Goal: Task Accomplishment & Management: Complete application form

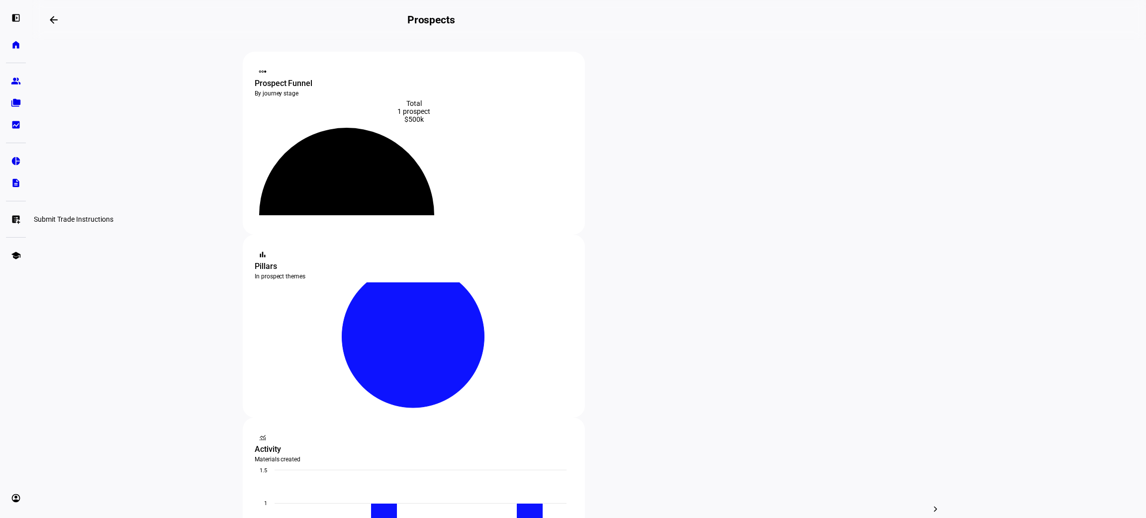
click at [14, 220] on eth-mat-symbol "list_alt_add" at bounding box center [16, 219] width 10 height 10
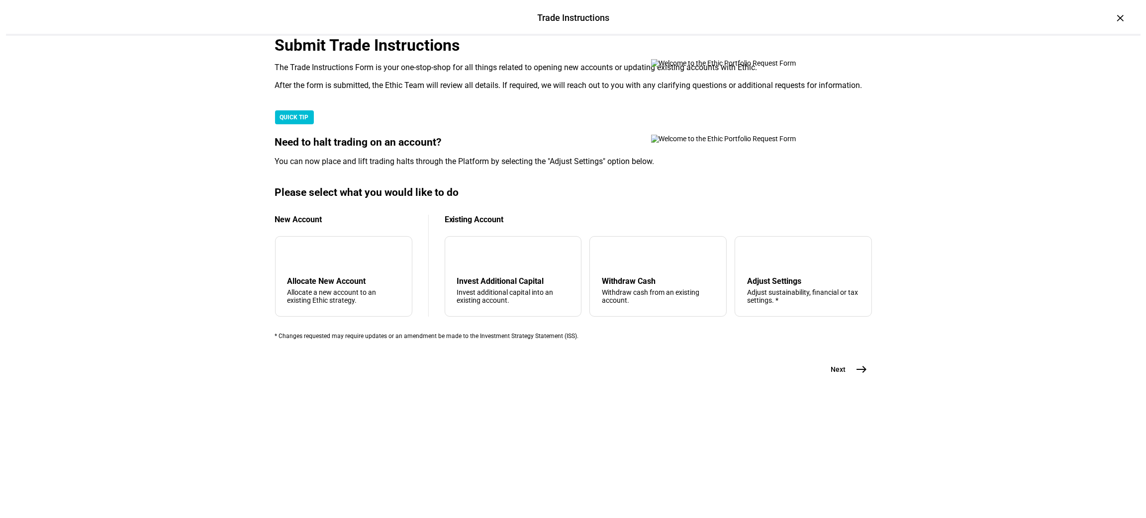
scroll to position [177, 0]
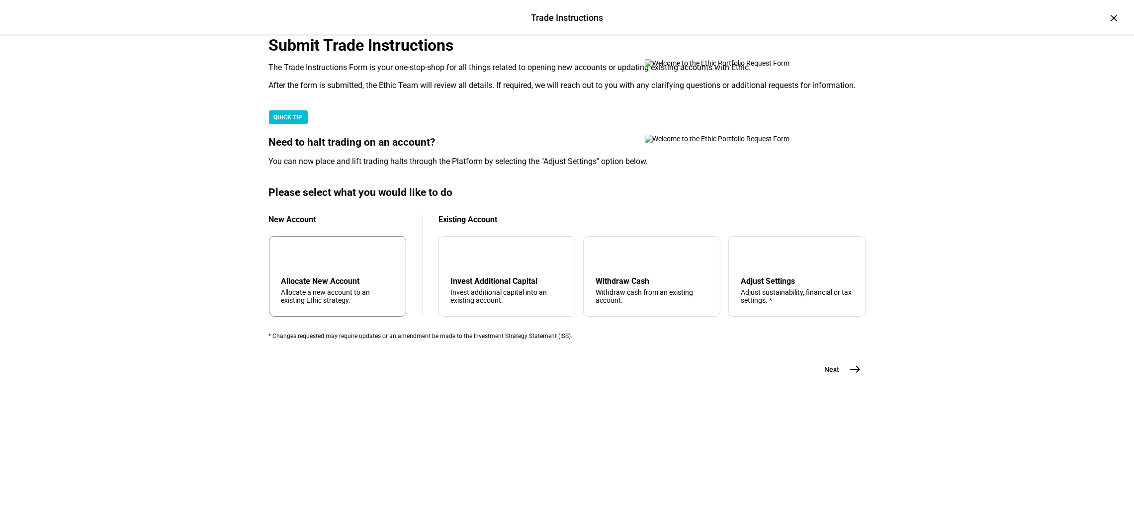
click at [341, 317] on div "add Allocate New Account Allocate a new account to an existing Ethic strategy." at bounding box center [337, 276] width 137 height 81
click at [295, 263] on mat-icon "add" at bounding box center [289, 257] width 12 height 12
click at [850, 375] on mat-icon "east" at bounding box center [856, 370] width 12 height 12
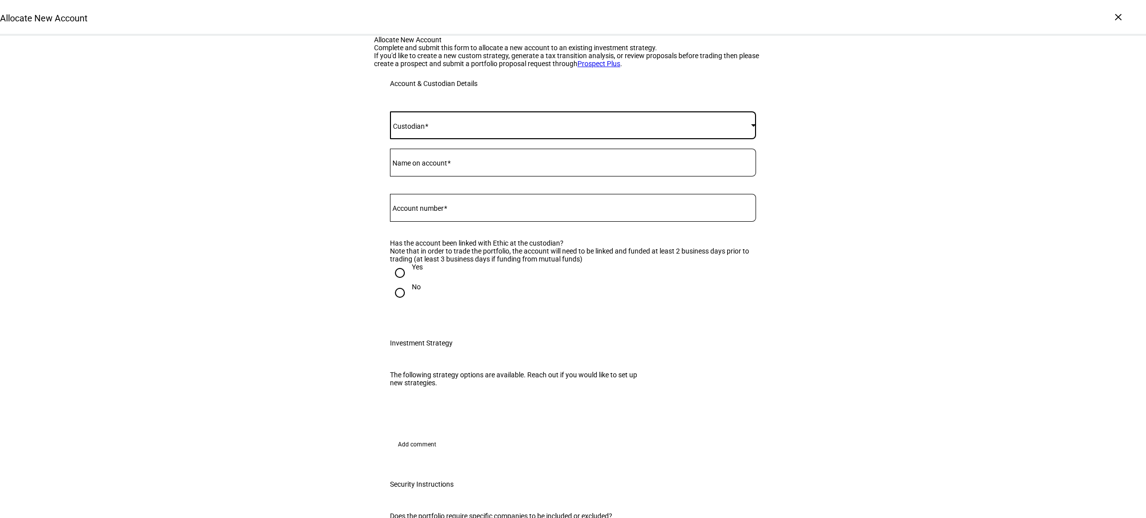
click at [448, 129] on span at bounding box center [570, 125] width 361 height 8
click at [429, 295] on mat-option "Fidelity" at bounding box center [567, 307] width 365 height 24
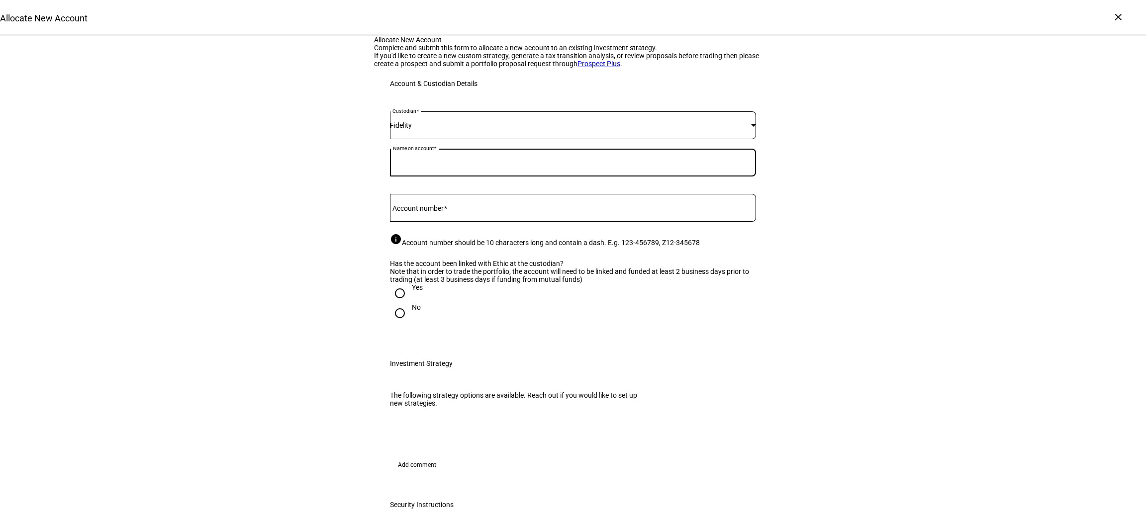
click at [423, 165] on input "Name on account" at bounding box center [573, 161] width 366 height 8
type input "[PERSON_NAME] Family Limited Partnership"
click at [490, 222] on div at bounding box center [573, 208] width 366 height 28
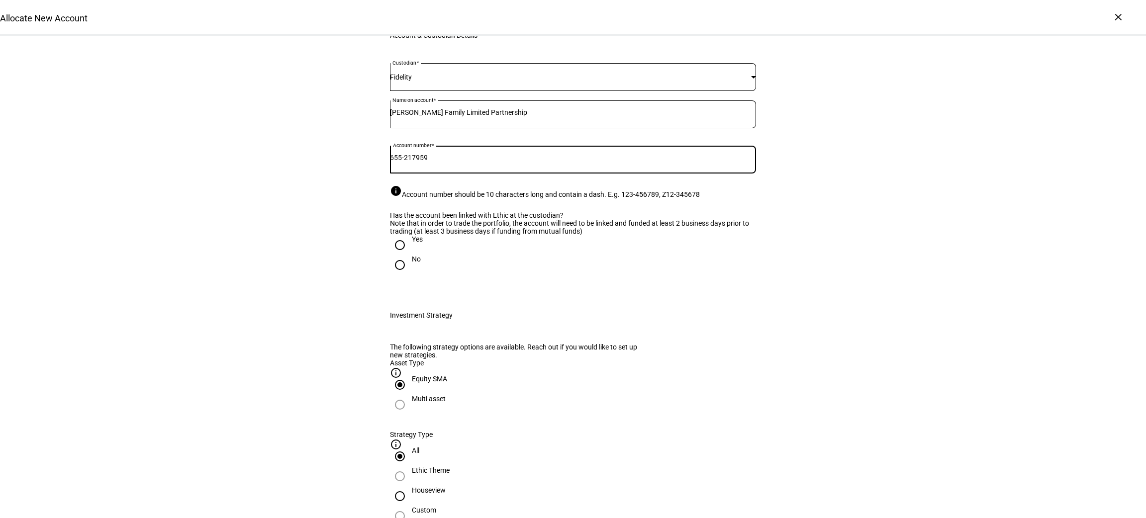
scroll to position [75, 0]
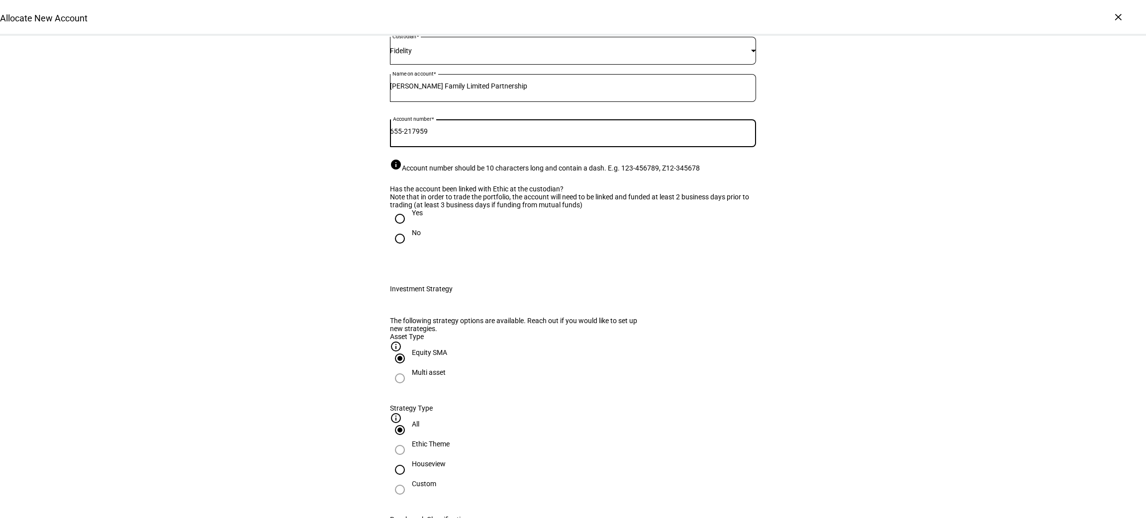
type input "655-217959"
click at [391, 229] on input "Yes" at bounding box center [400, 219] width 20 height 20
radio input "true"
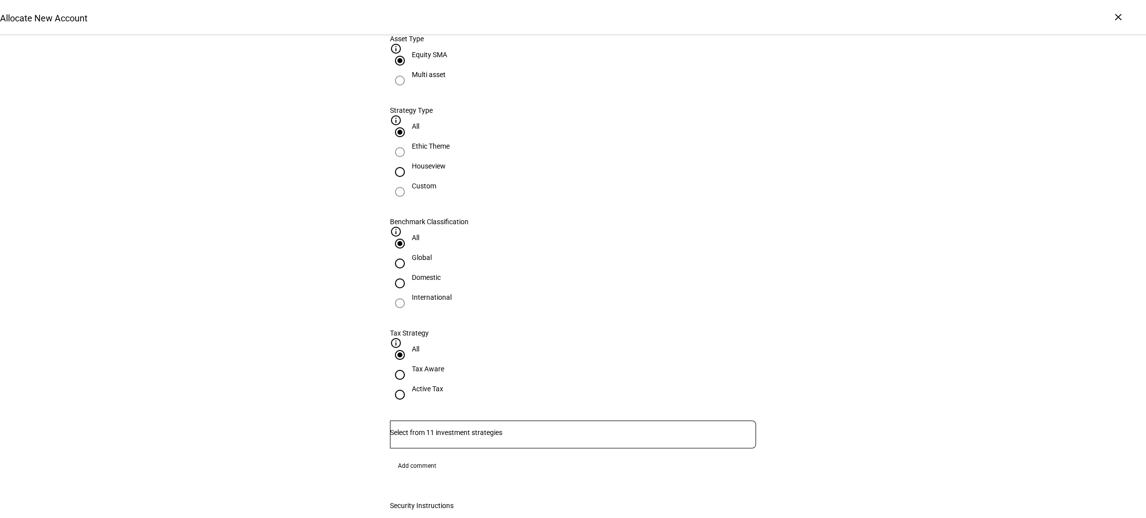
scroll to position [447, 0]
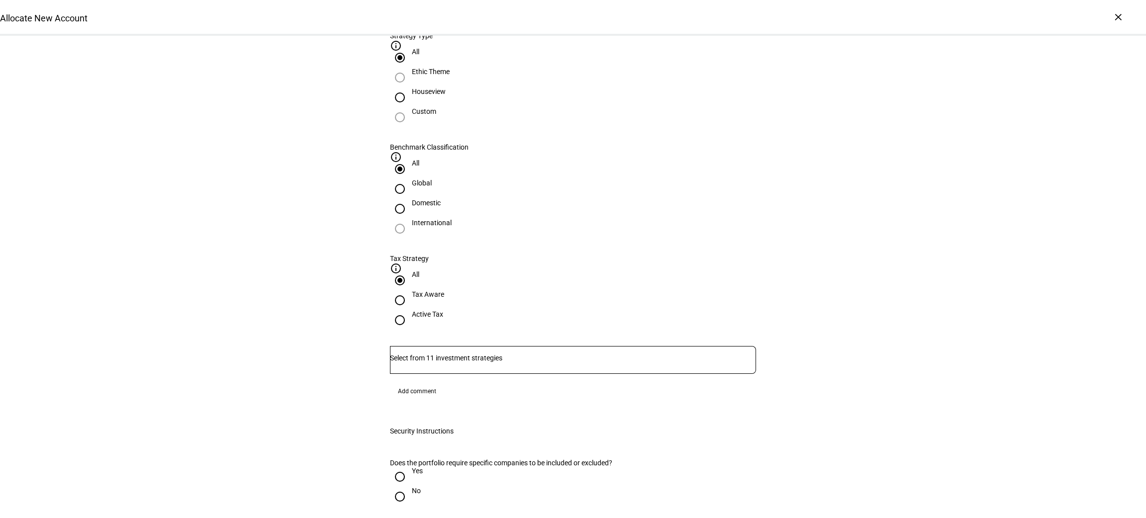
click at [396, 487] on input "No" at bounding box center [400, 497] width 20 height 20
radio input "true"
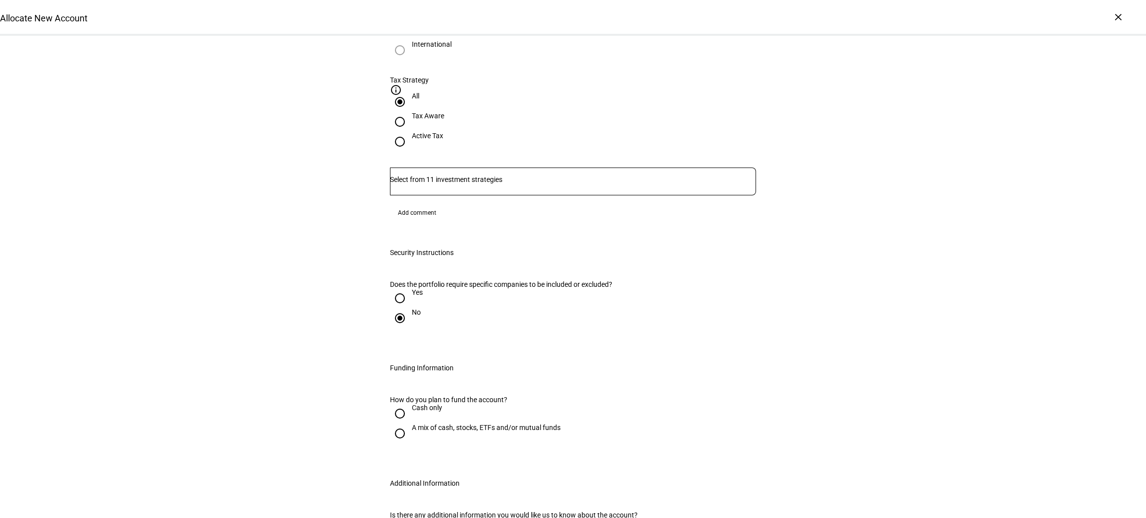
scroll to position [671, 0]
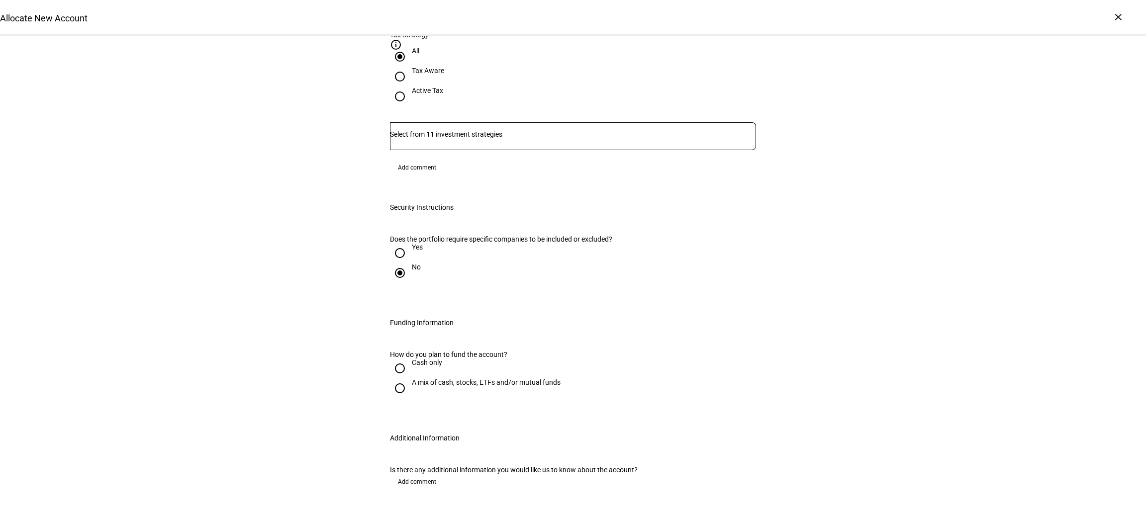
click at [396, 359] on input "Cash only" at bounding box center [400, 369] width 20 height 20
radio input "true"
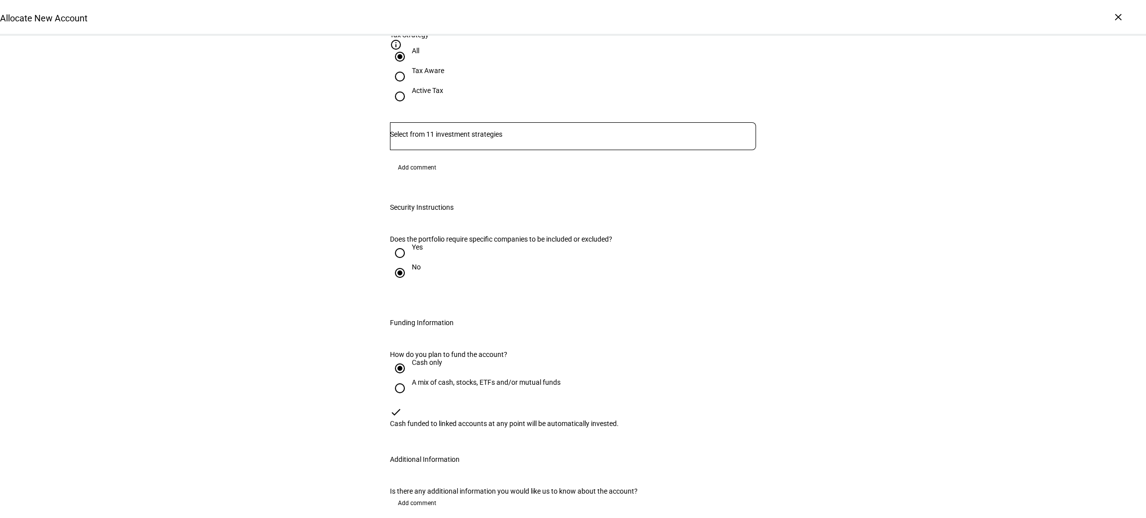
click at [395, 378] on input "A mix of cash, stocks, ETFs and/or mutual funds" at bounding box center [400, 388] width 20 height 20
radio input "true"
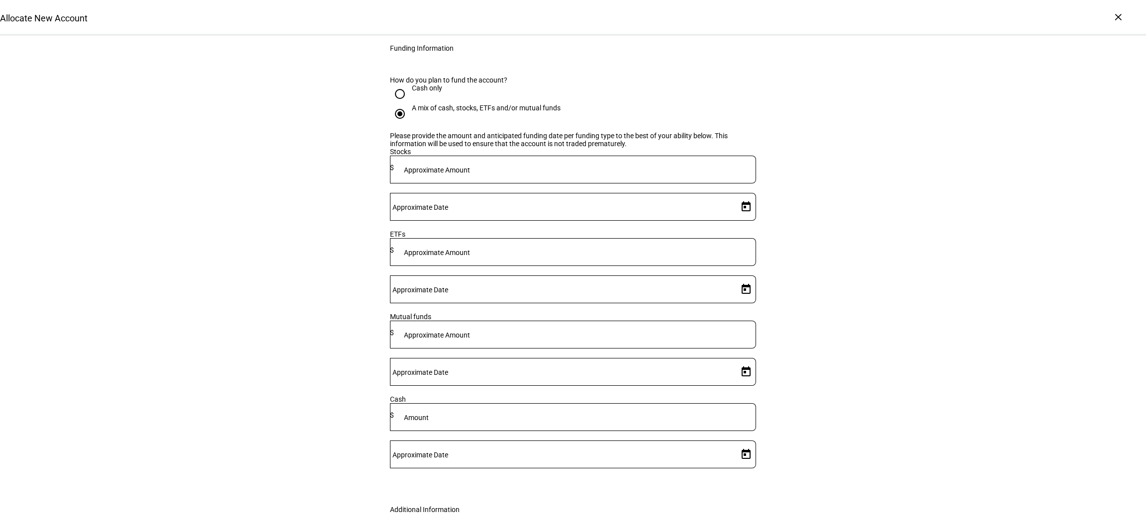
scroll to position [969, 0]
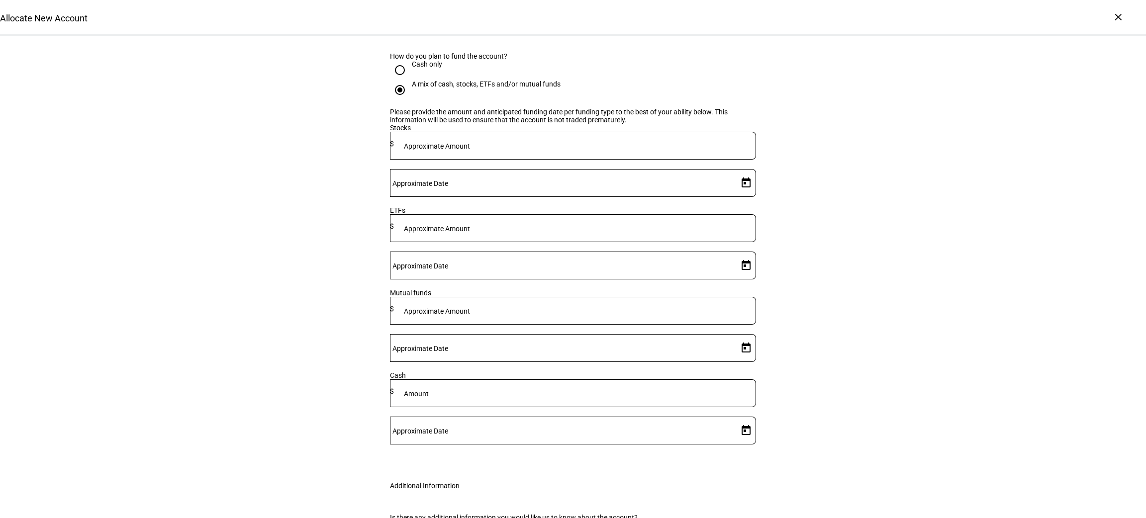
drag, startPoint x: 406, startPoint y: 365, endPoint x: 401, endPoint y: 351, distance: 14.8
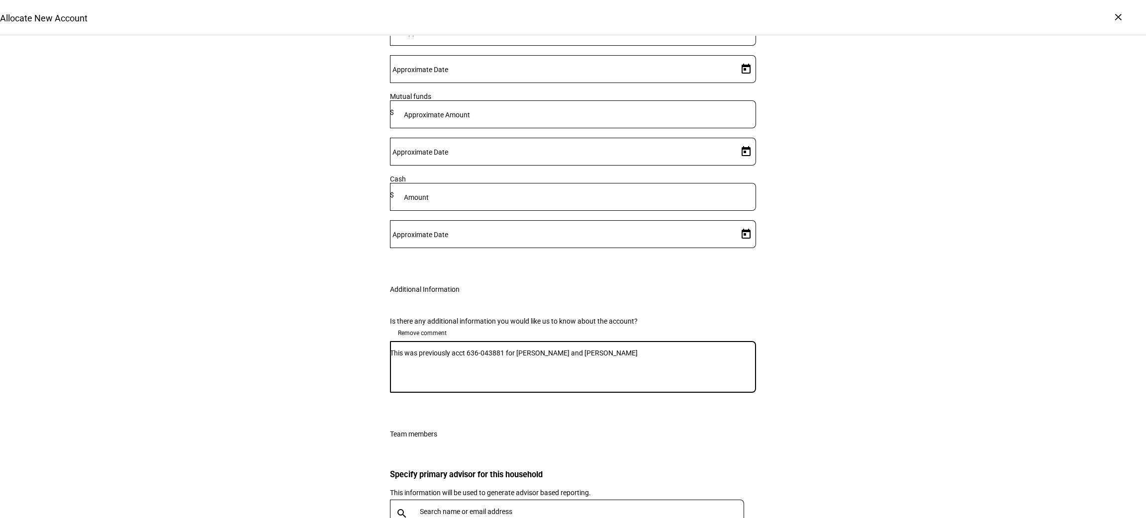
scroll to position [1191, 0]
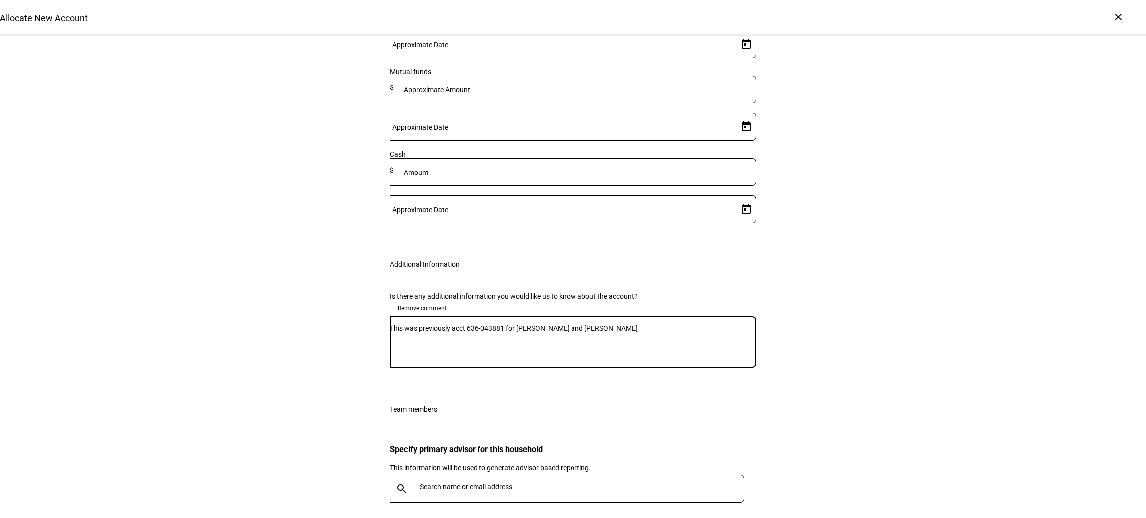
type textarea "This was previously acct 636-043881 for [PERSON_NAME] and [PERSON_NAME]"
click at [556, 483] on input "text" at bounding box center [584, 487] width 328 height 8
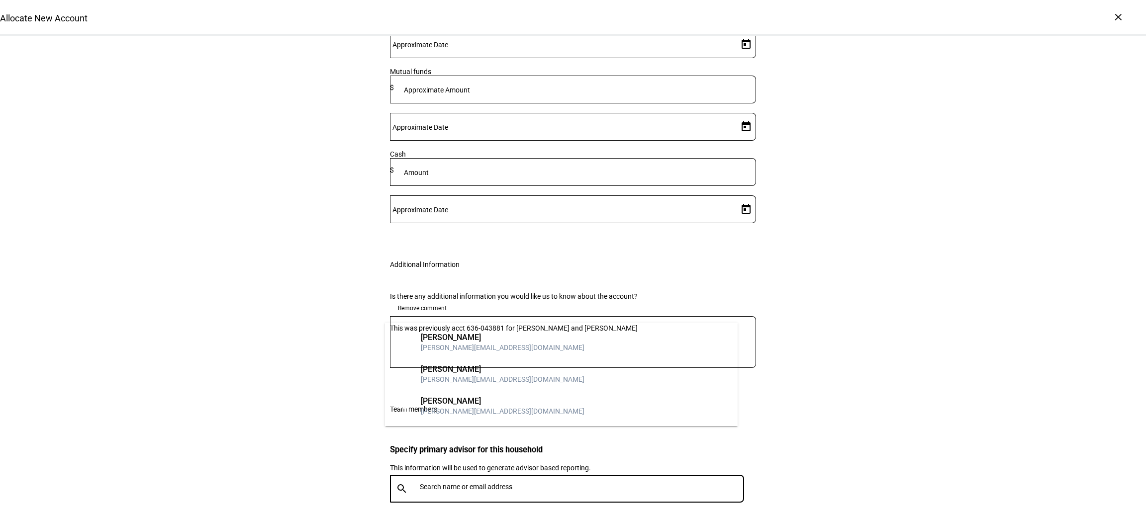
click at [477, 366] on div "[PERSON_NAME]" at bounding box center [503, 370] width 164 height 10
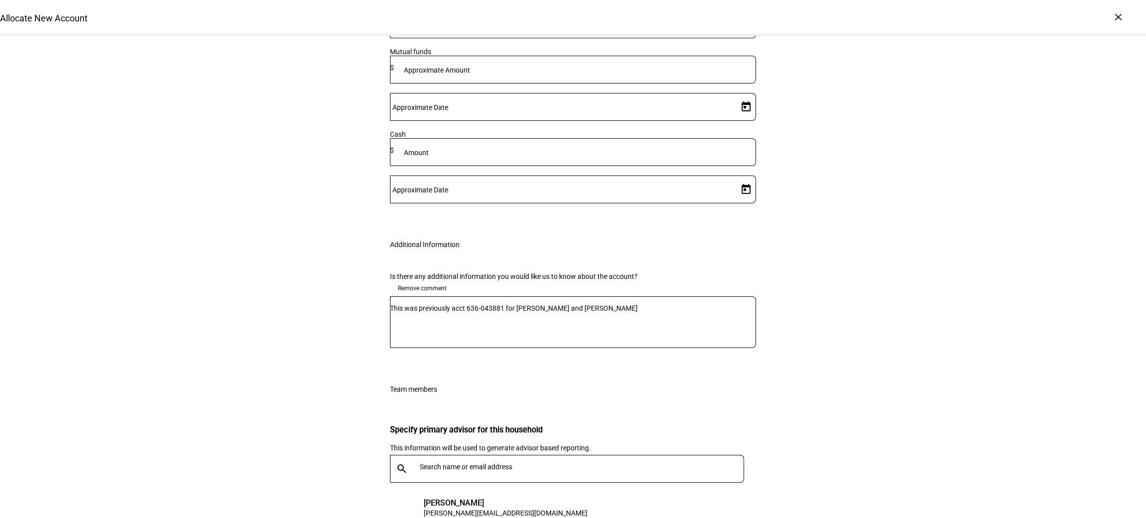
scroll to position [1222, 0]
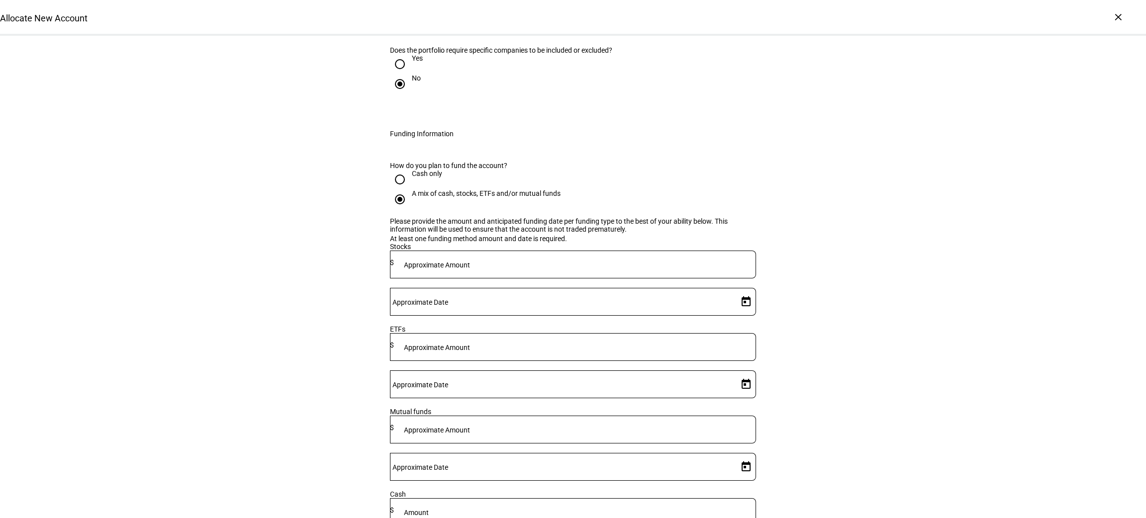
scroll to position [785, 0]
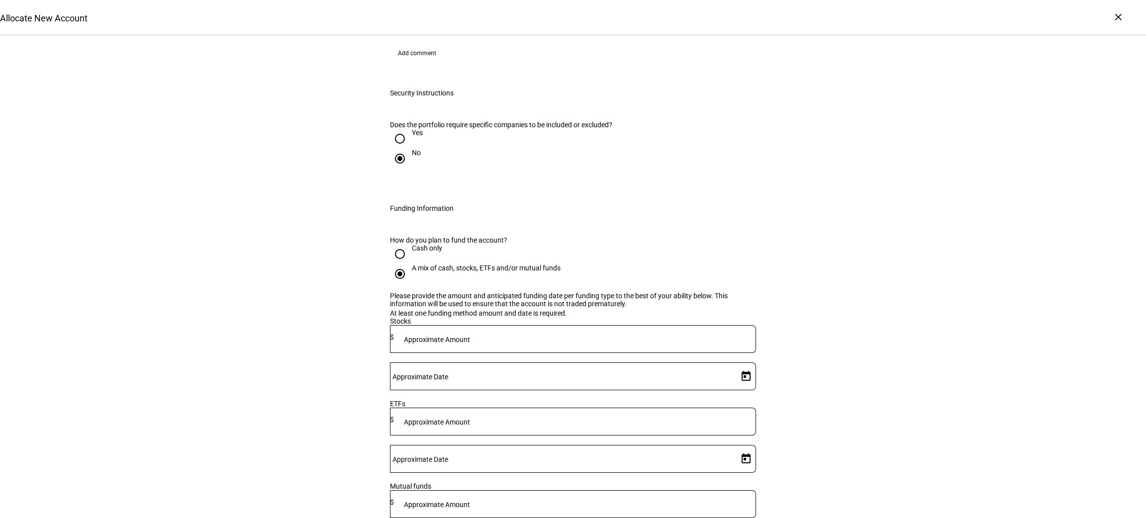
type input "36,000"
click at [513, 333] on input at bounding box center [575, 337] width 362 height 8
type input "4,000,000"
click at [734, 365] on span "Open calendar" at bounding box center [746, 377] width 24 height 24
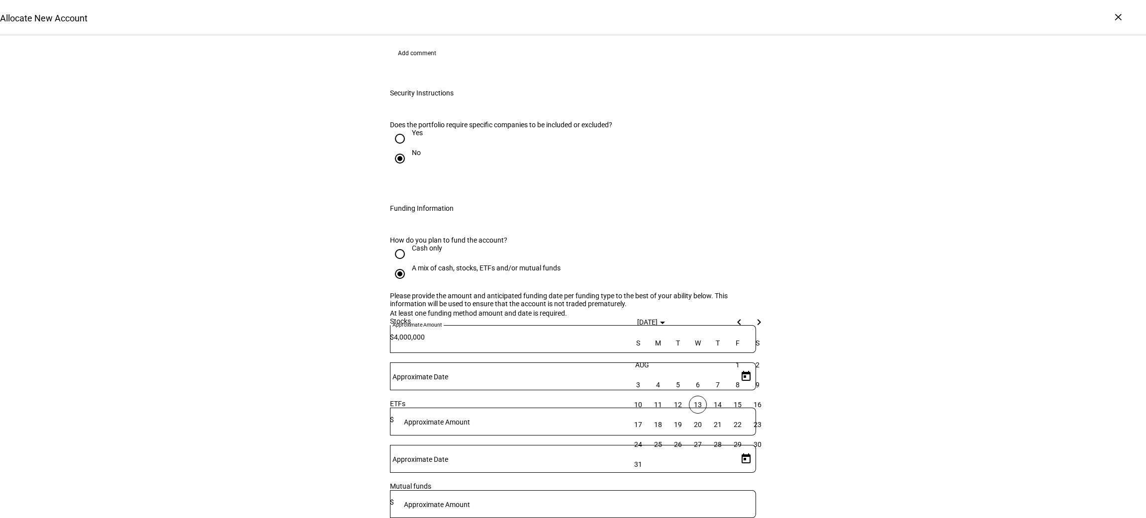
click at [697, 402] on span "13" at bounding box center [698, 405] width 18 height 18
type input "[DATE]"
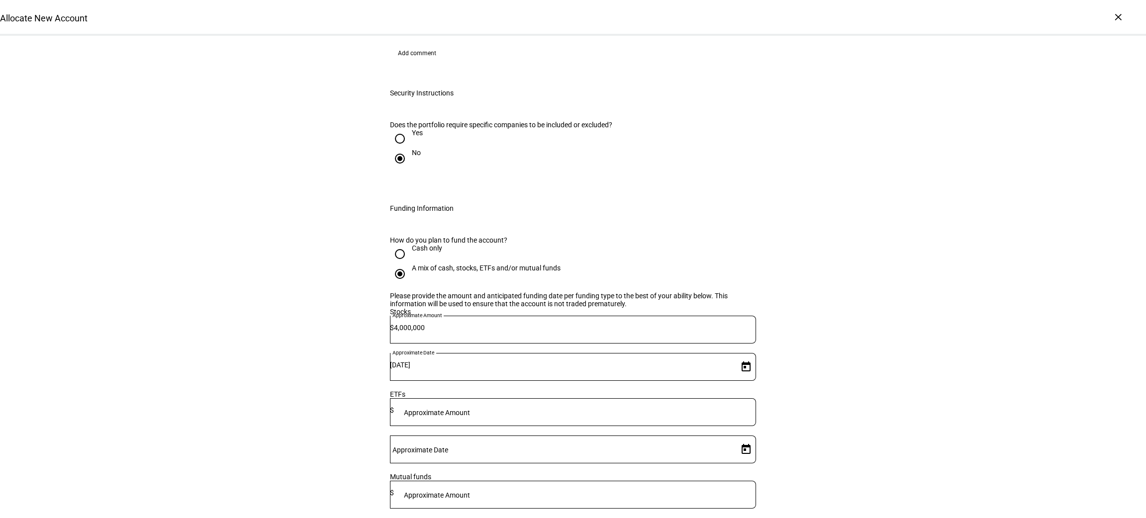
click at [699, 298] on span "13" at bounding box center [698, 300] width 18 height 18
type input "[DATE]"
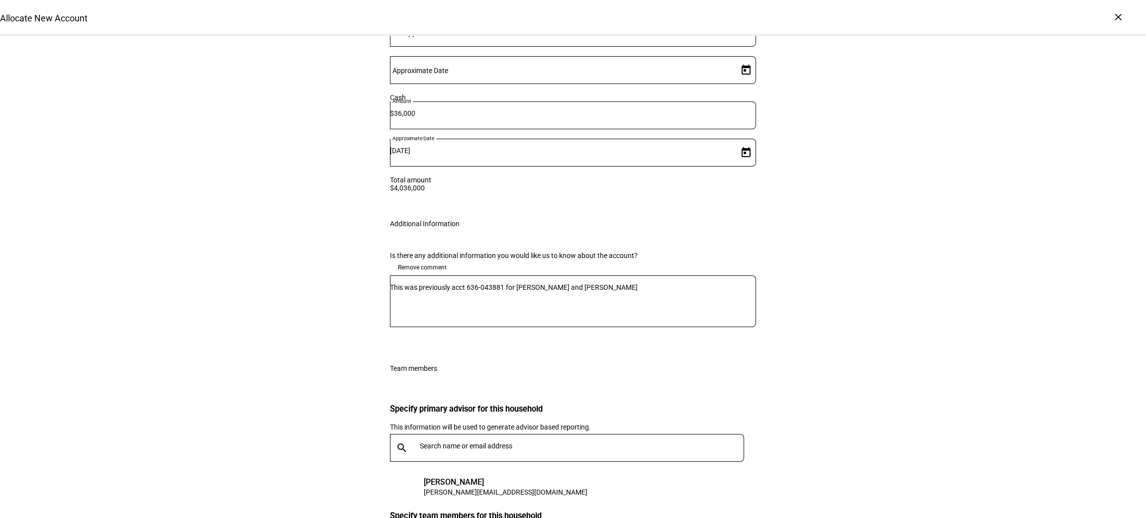
scroll to position [1258, 0]
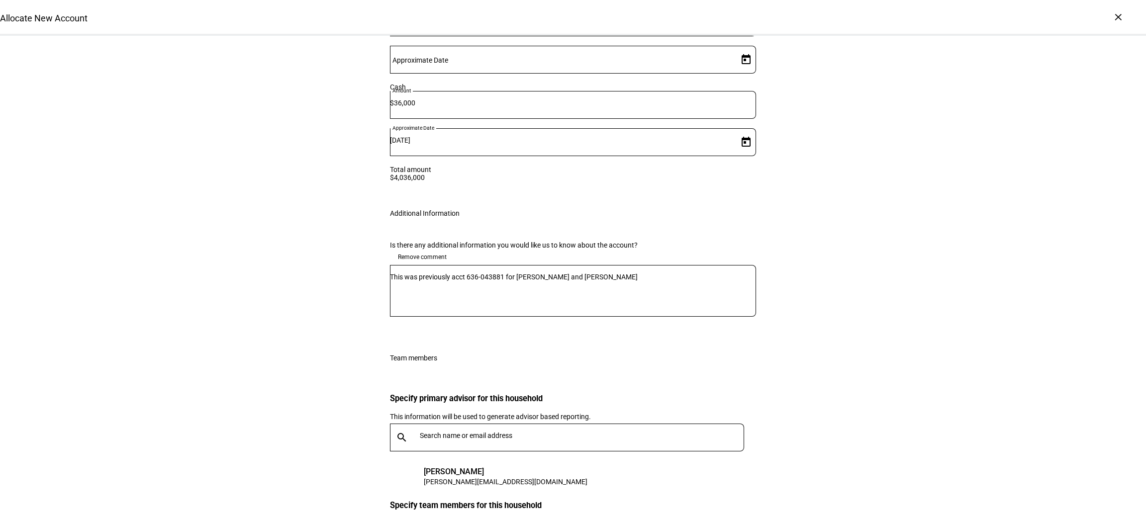
drag, startPoint x: 738, startPoint y: 484, endPoint x: 733, endPoint y: 479, distance: 7.1
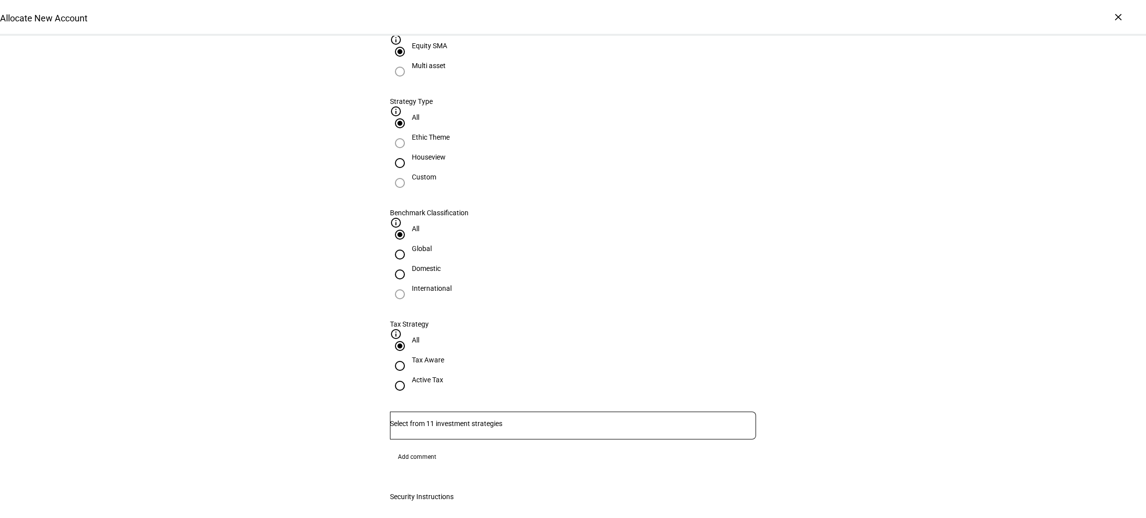
scroll to position [363, 0]
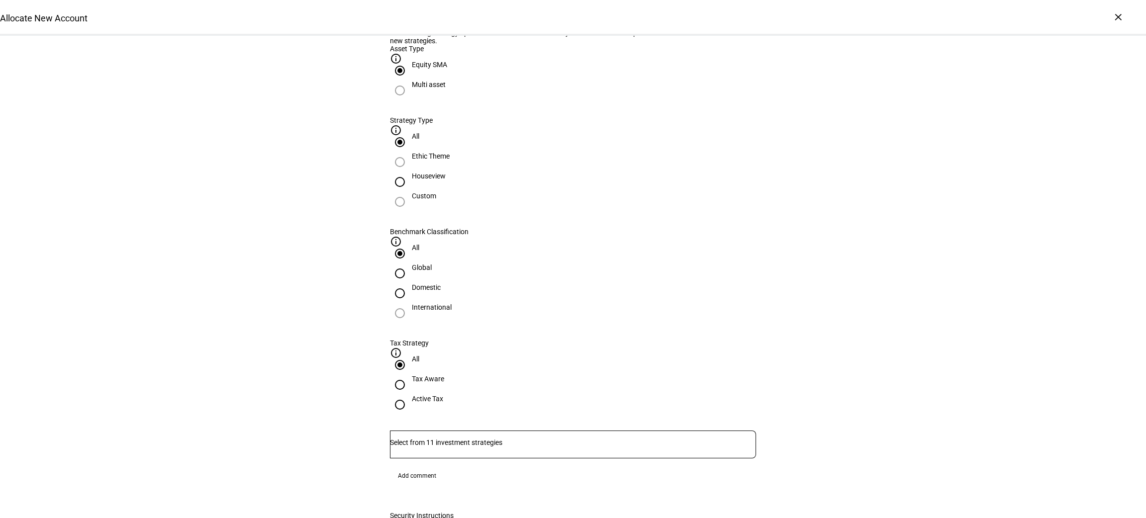
click at [573, 439] on input "Number" at bounding box center [573, 443] width 366 height 8
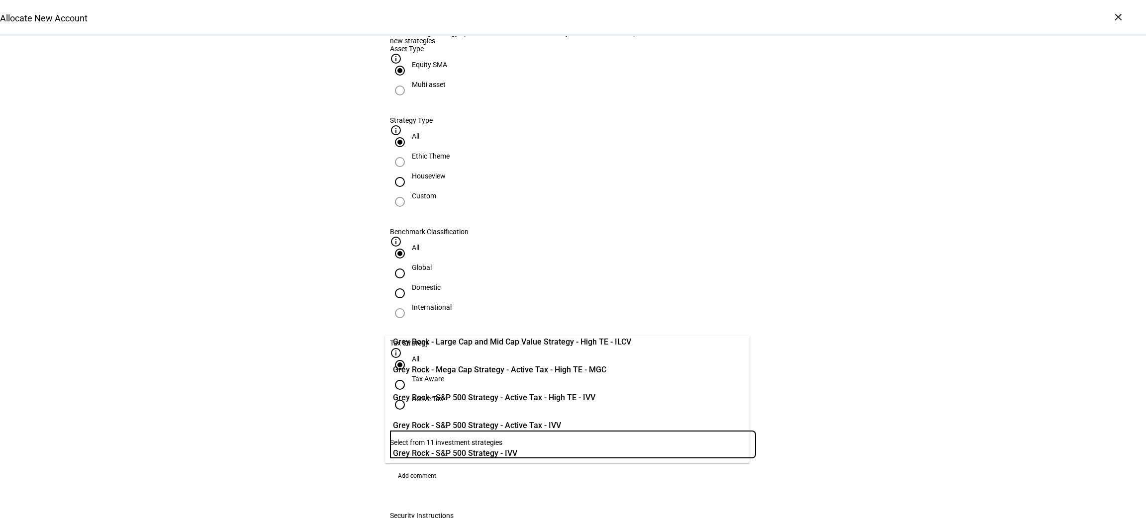
scroll to position [149, 0]
click at [512, 423] on span "Grey Rock - S&P 500 Strategy - IVV" at bounding box center [455, 427] width 124 height 12
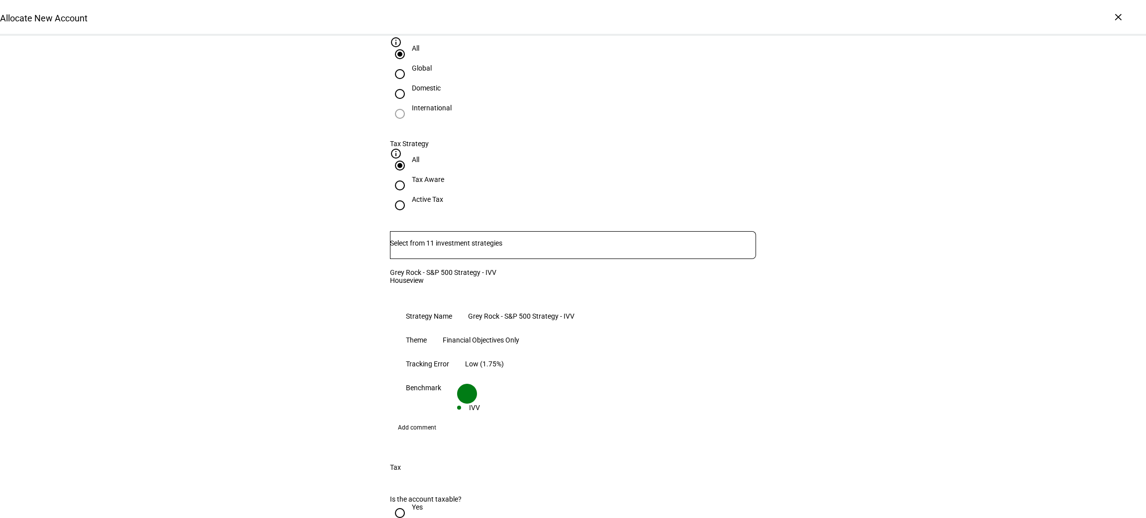
scroll to position [586, 0]
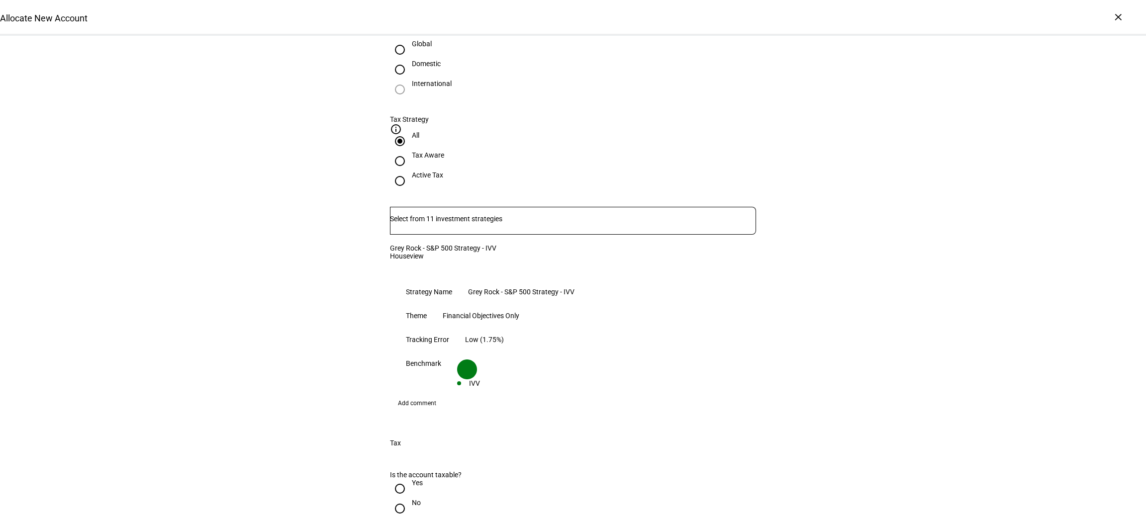
click at [391, 479] on input "Yes" at bounding box center [400, 489] width 20 height 20
radio input "true"
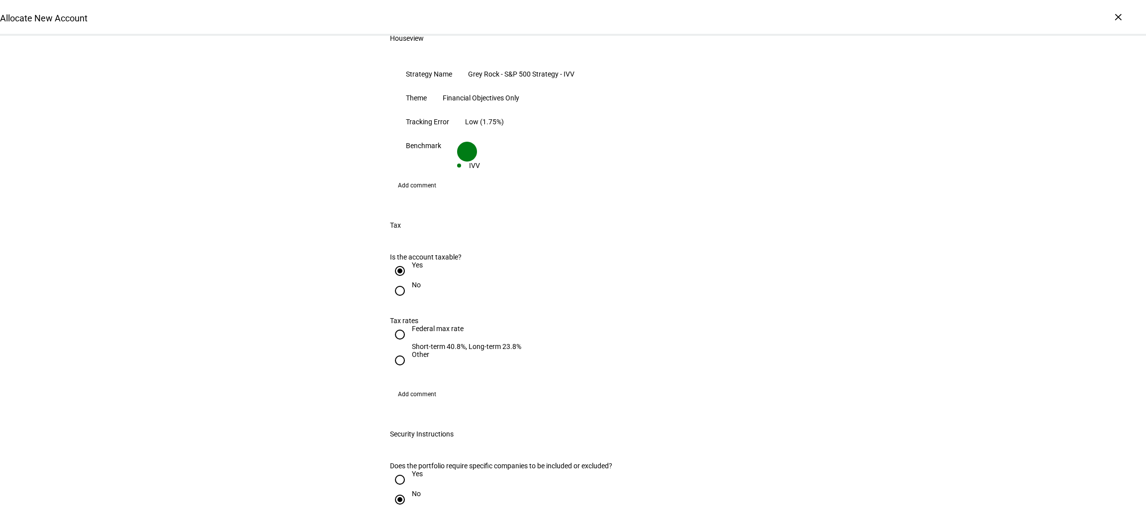
scroll to position [810, 0]
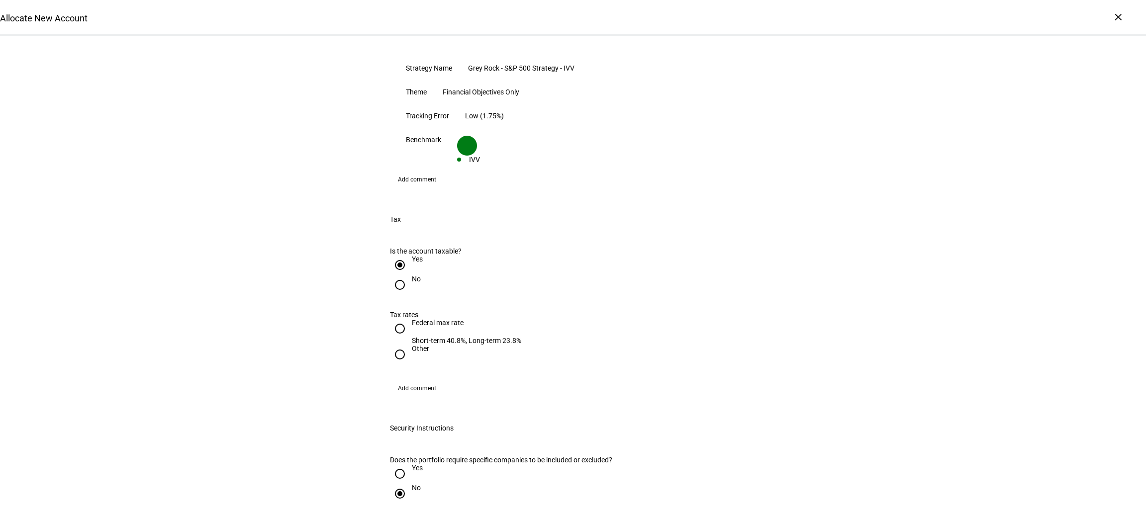
drag, startPoint x: 392, startPoint y: 237, endPoint x: 417, endPoint y: 252, distance: 29.7
click at [392, 319] on input "Federal max rate Short-term 40.8%, Long-term 23.8%" at bounding box center [400, 329] width 20 height 20
radio input "true"
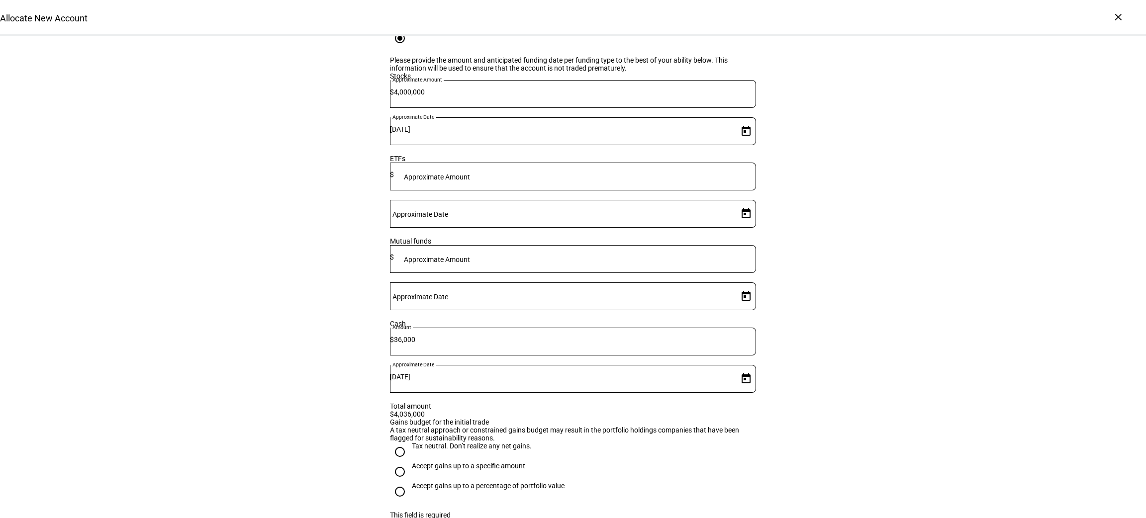
scroll to position [1407, 0]
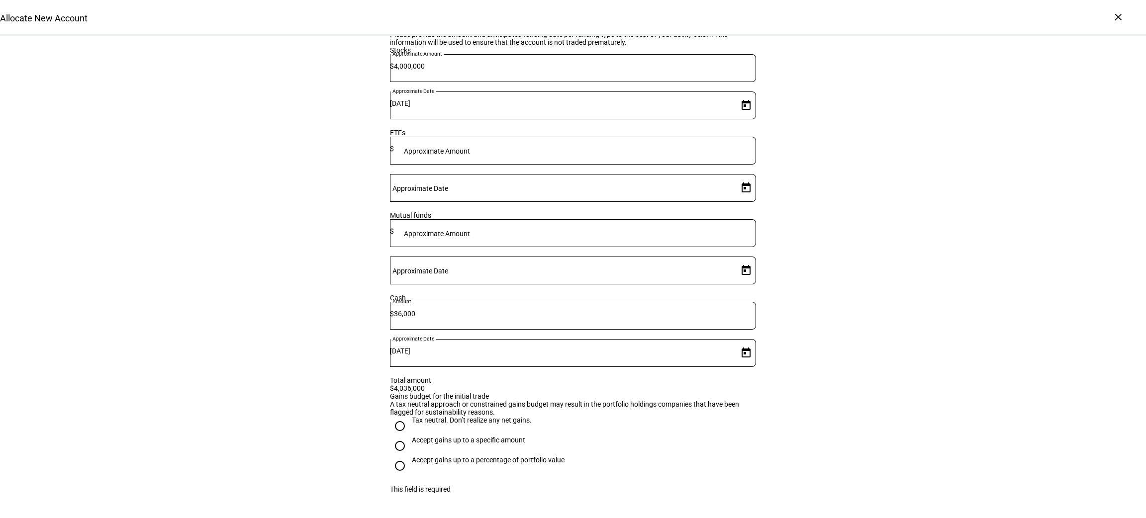
click at [395, 416] on input "Tax neutral. Don’t realize any net gains." at bounding box center [400, 426] width 20 height 20
radio input "true"
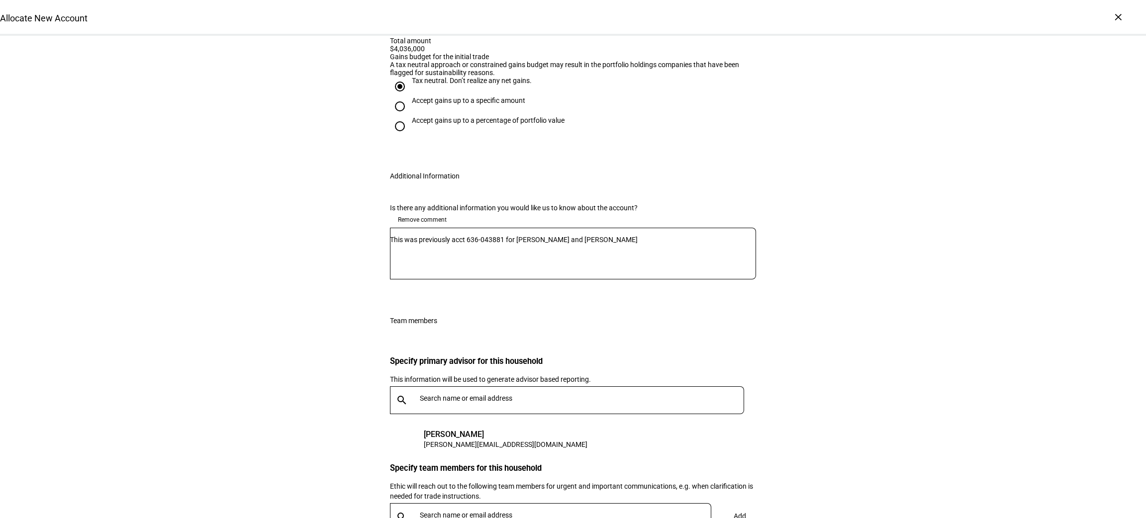
scroll to position [1749, 0]
drag, startPoint x: 746, startPoint y: 485, endPoint x: 741, endPoint y: 483, distance: 5.8
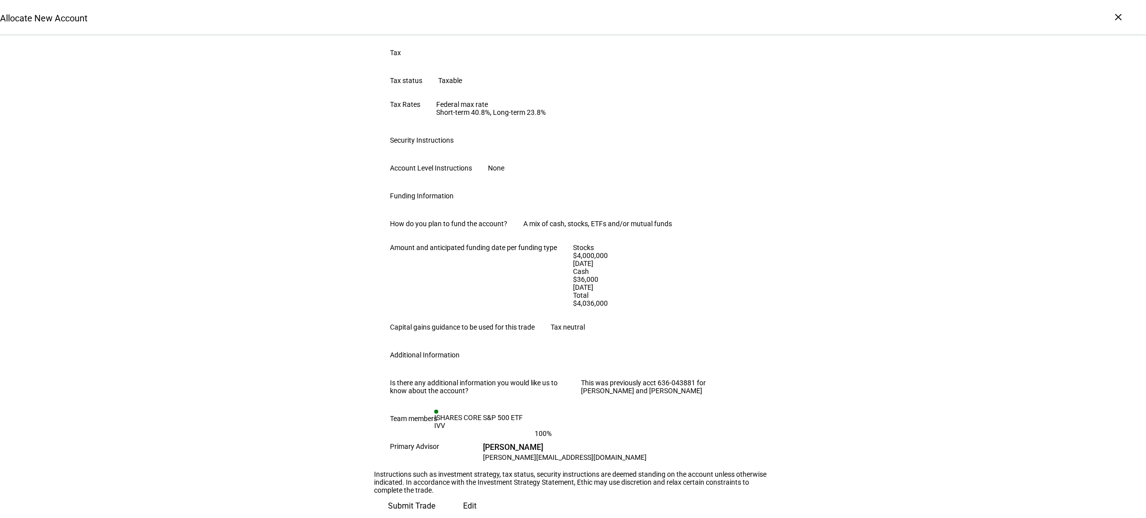
scroll to position [547, 0]
click at [435, 494] on span "Submit Trade" at bounding box center [411, 506] width 47 height 24
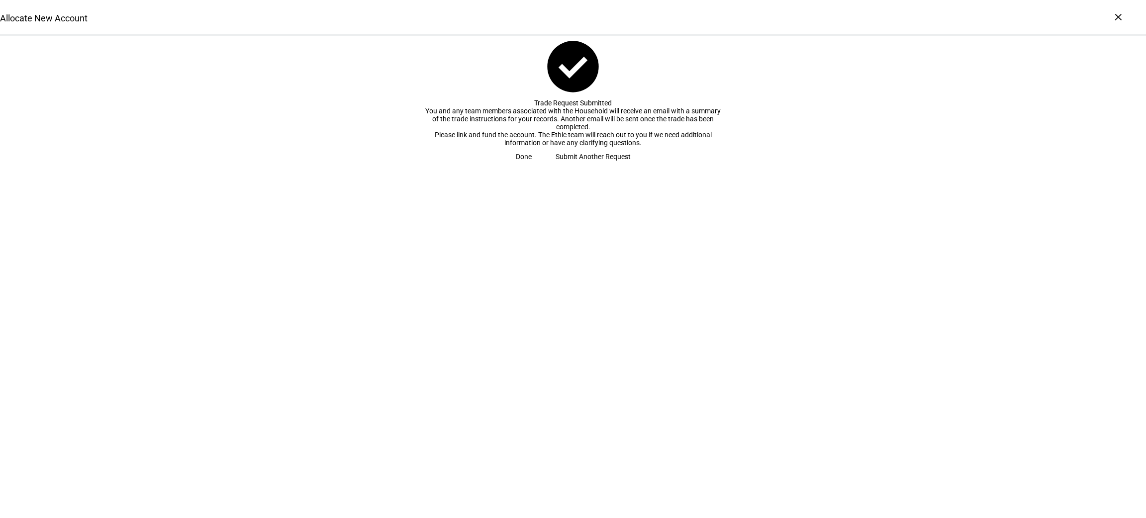
click at [532, 167] on span "Done" at bounding box center [524, 157] width 16 height 20
